Goal: Information Seeking & Learning: Learn about a topic

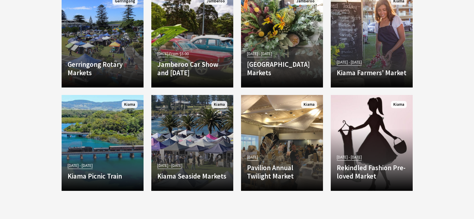
scroll to position [1048, 0]
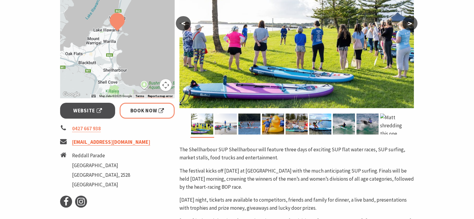
scroll to position [180, 0]
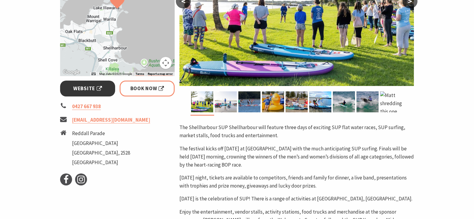
click at [102, 87] on span "Website" at bounding box center [87, 88] width 29 height 8
click at [100, 91] on span "Website" at bounding box center [87, 88] width 29 height 8
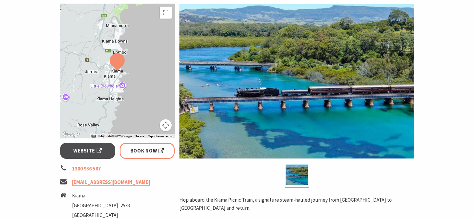
scroll to position [180, 0]
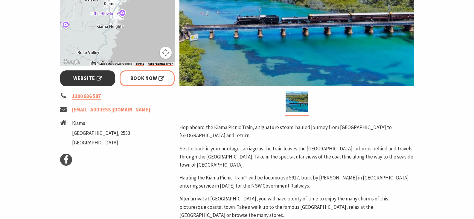
click at [99, 77] on span "Website" at bounding box center [87, 78] width 29 height 8
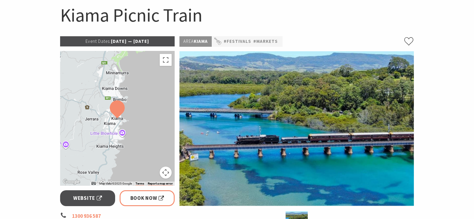
scroll to position [0, 0]
